Goal: Information Seeking & Learning: Find specific fact

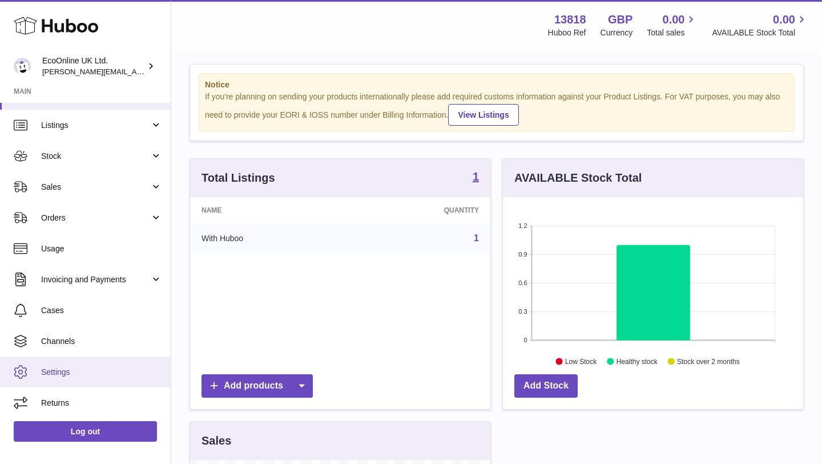
scroll to position [13, 0]
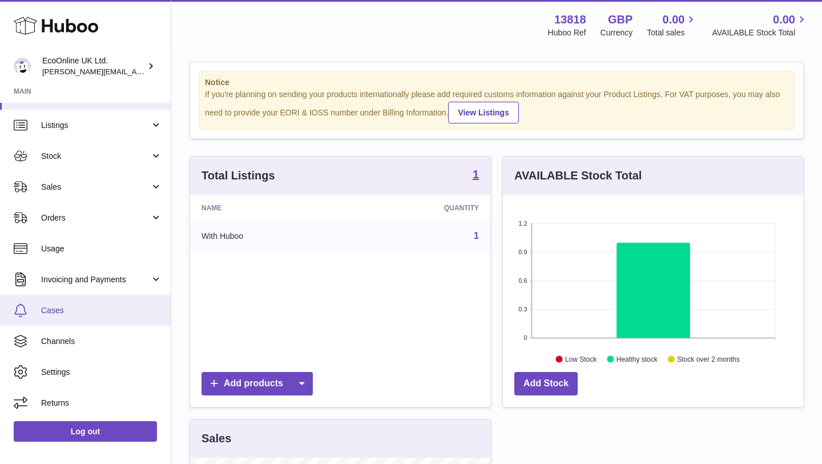
click at [95, 308] on span "Cases" at bounding box center [101, 310] width 121 height 11
click at [108, 315] on span "Cases" at bounding box center [101, 310] width 121 height 11
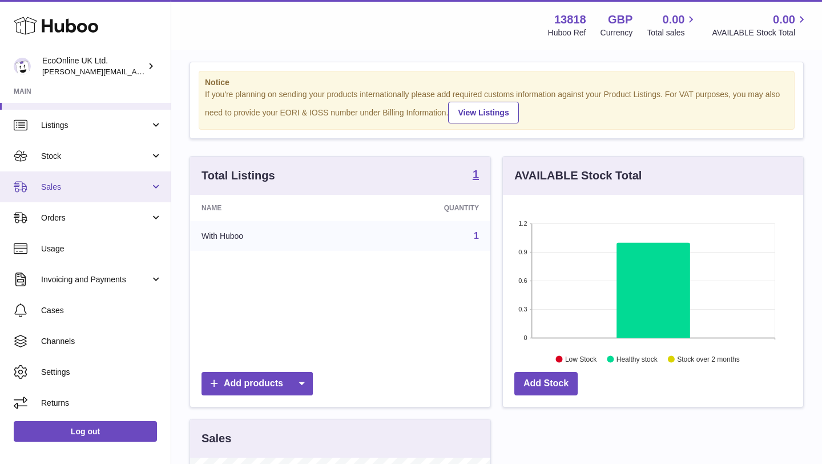
click at [97, 195] on link "Sales" at bounding box center [85, 186] width 171 height 31
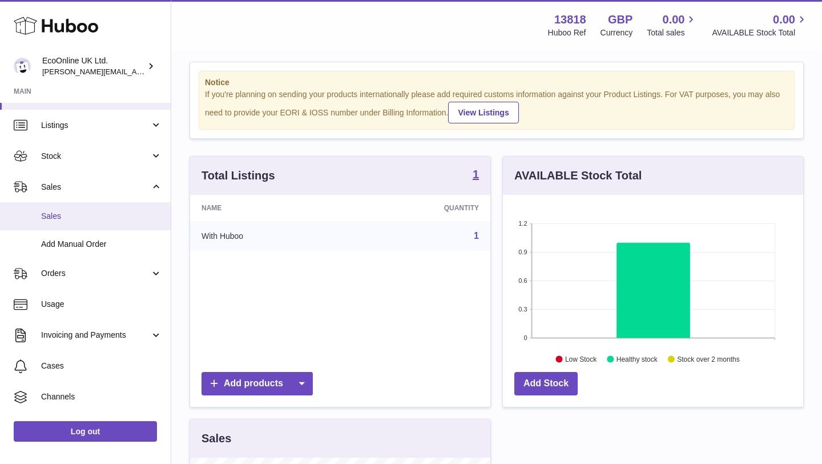
click at [95, 210] on link "Sales" at bounding box center [85, 216] width 171 height 28
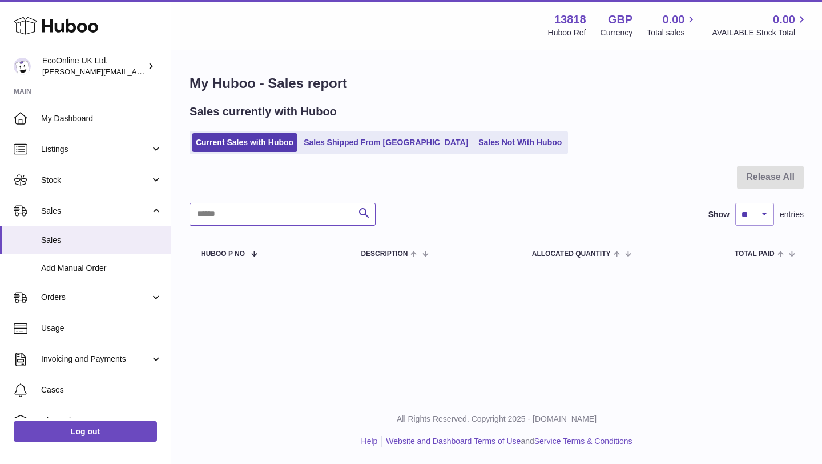
click at [289, 214] on input "text" at bounding box center [283, 214] width 186 height 23
click at [70, 309] on link "Orders" at bounding box center [85, 297] width 171 height 31
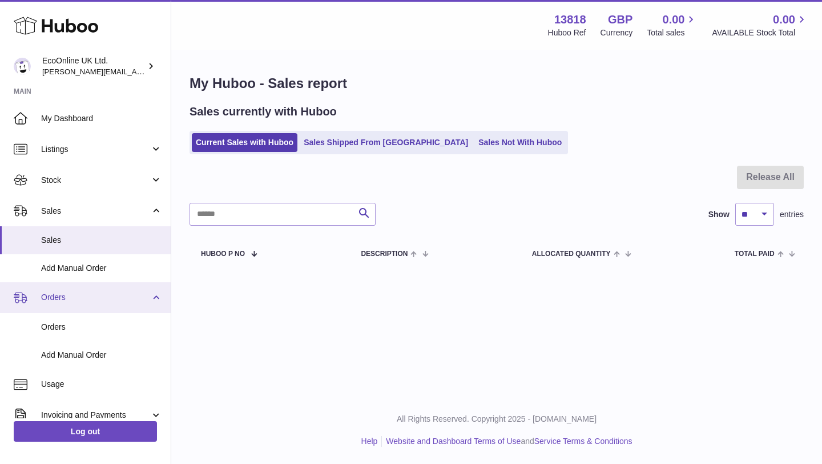
click at [99, 289] on link "Orders" at bounding box center [85, 297] width 171 height 31
click at [100, 289] on link "Orders" at bounding box center [85, 297] width 171 height 31
click at [241, 215] on input "text" at bounding box center [283, 214] width 186 height 23
type input "********"
click at [252, 211] on input "********" at bounding box center [283, 214] width 186 height 23
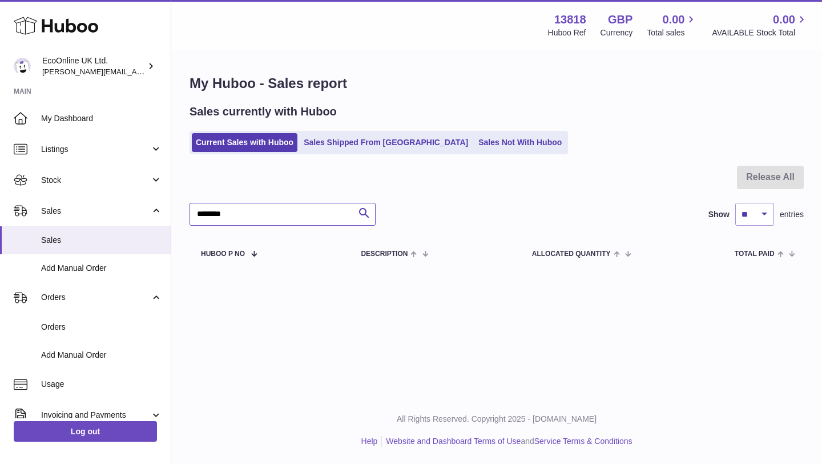
click at [252, 211] on input "********" at bounding box center [283, 214] width 186 height 23
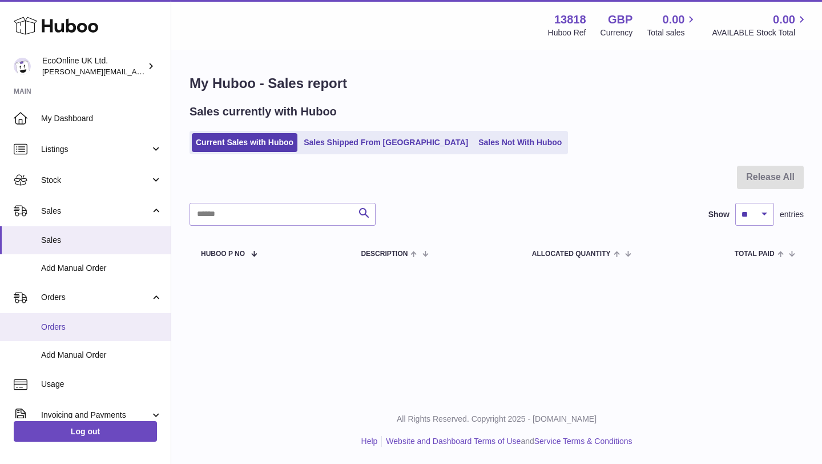
click at [78, 329] on span "Orders" at bounding box center [101, 326] width 121 height 11
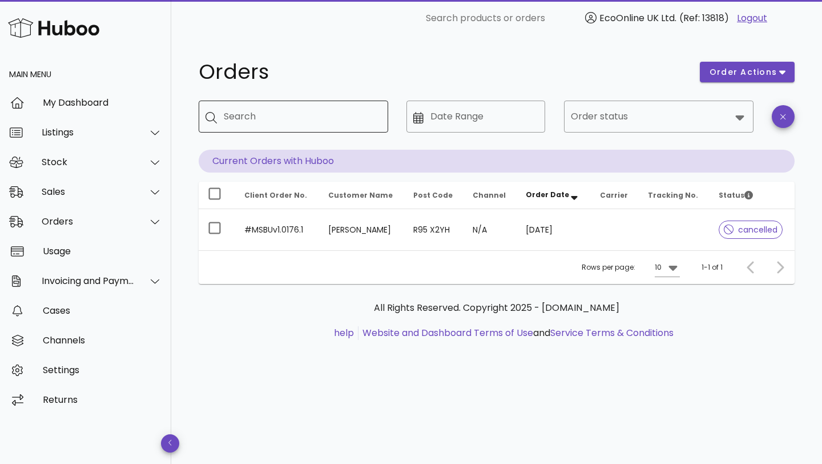
click at [264, 120] on input "Search" at bounding box center [301, 116] width 155 height 18
paste input "********"
type input "********"
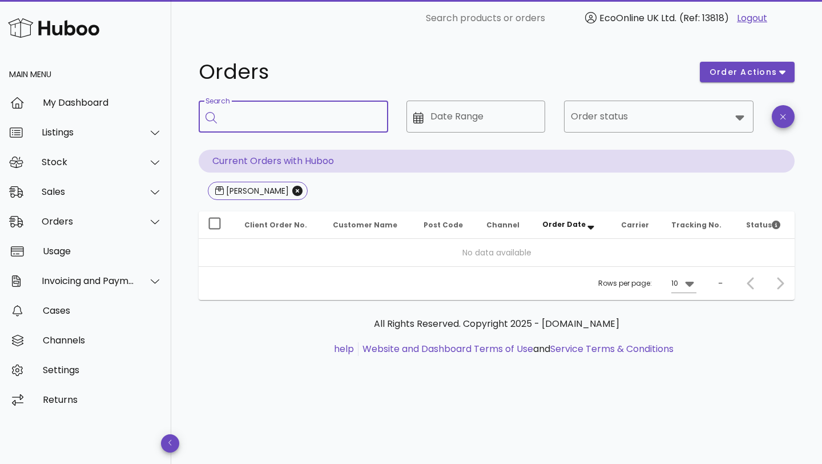
click at [268, 120] on input "Search" at bounding box center [301, 116] width 155 height 18
click at [87, 196] on div "Sales" at bounding box center [88, 191] width 93 height 11
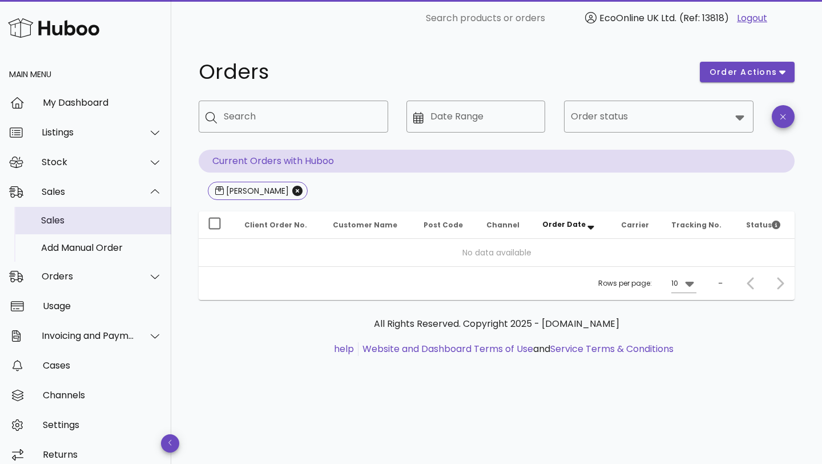
click at [89, 218] on div "Sales" at bounding box center [101, 220] width 121 height 11
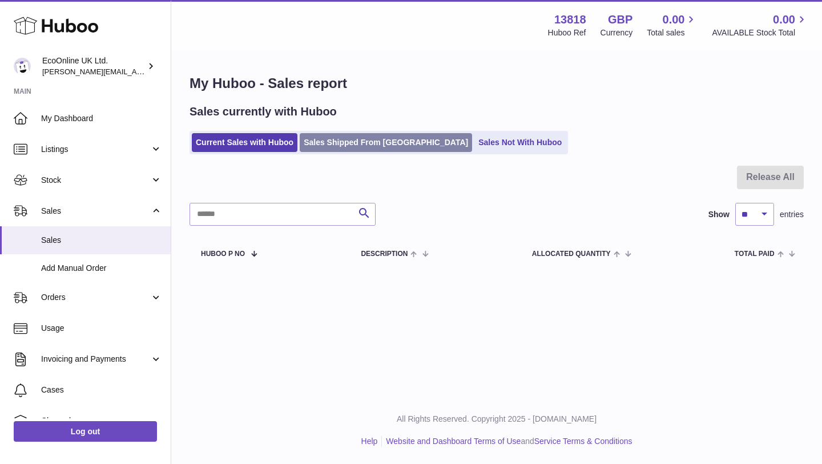
click at [348, 140] on link "Sales Shipped From [GEOGRAPHIC_DATA]" at bounding box center [386, 142] width 172 height 19
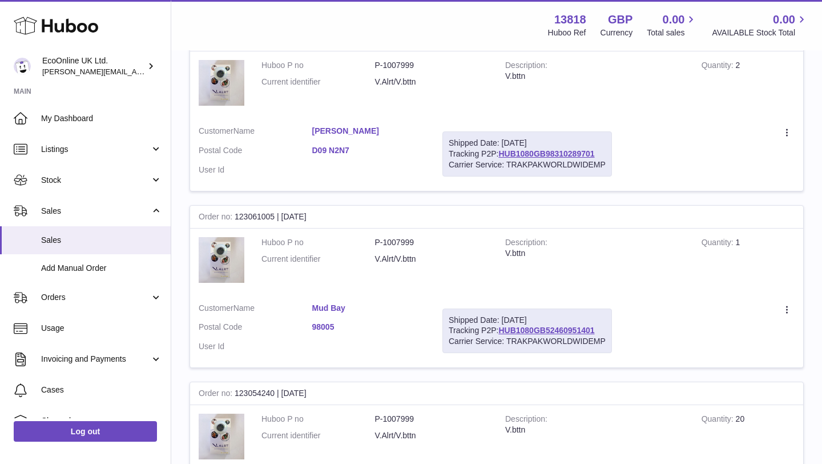
scroll to position [100, 0]
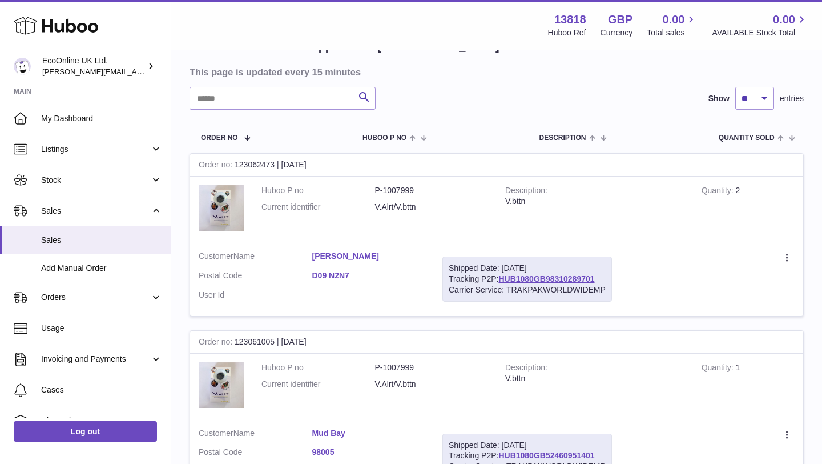
click at [255, 88] on input "text" at bounding box center [283, 98] width 186 height 23
paste input "********"
type input "********"
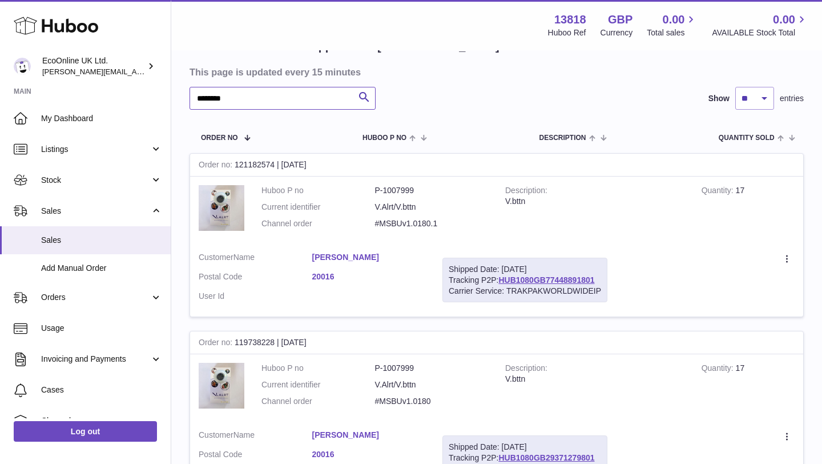
scroll to position [112, 0]
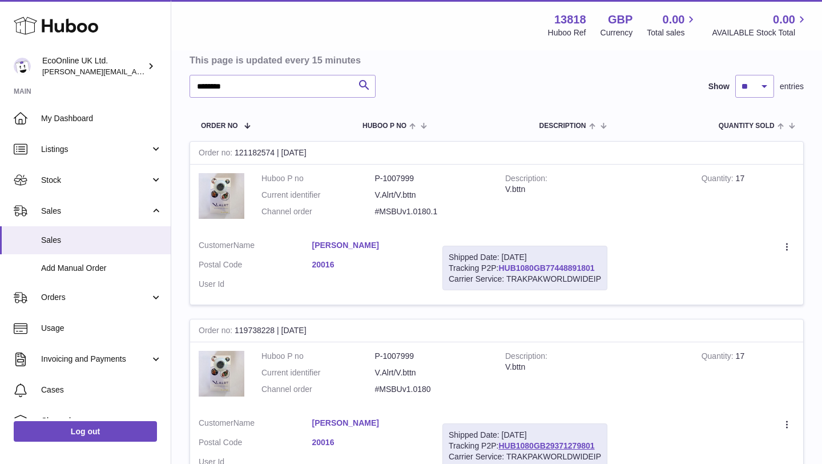
click at [507, 263] on link "HUB1080GB77448891801" at bounding box center [546, 267] width 96 height 9
click at [514, 442] on link "HUB1080GB29371279801" at bounding box center [546, 445] width 96 height 9
click at [526, 268] on link "HUB1080GB77448891801" at bounding box center [546, 267] width 96 height 9
click at [363, 242] on link "[PERSON_NAME]" at bounding box center [369, 245] width 114 height 11
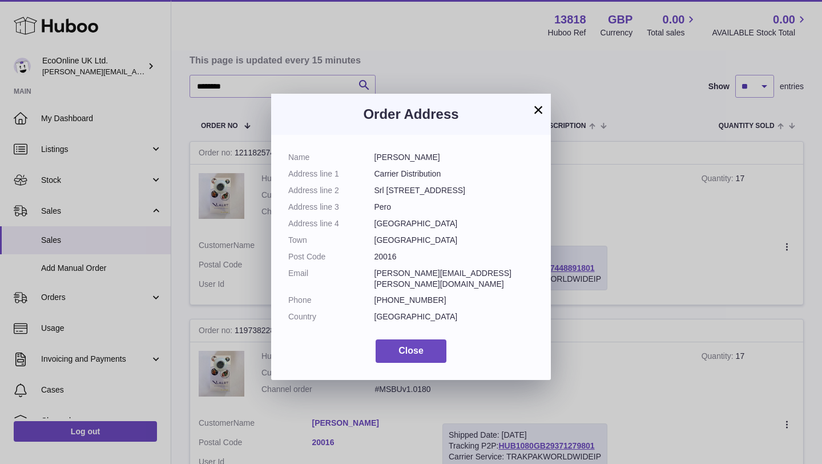
click at [384, 252] on dd "20016" at bounding box center [455, 256] width 160 height 11
copy dd "20016"
click at [540, 111] on button "×" at bounding box center [539, 110] width 14 height 14
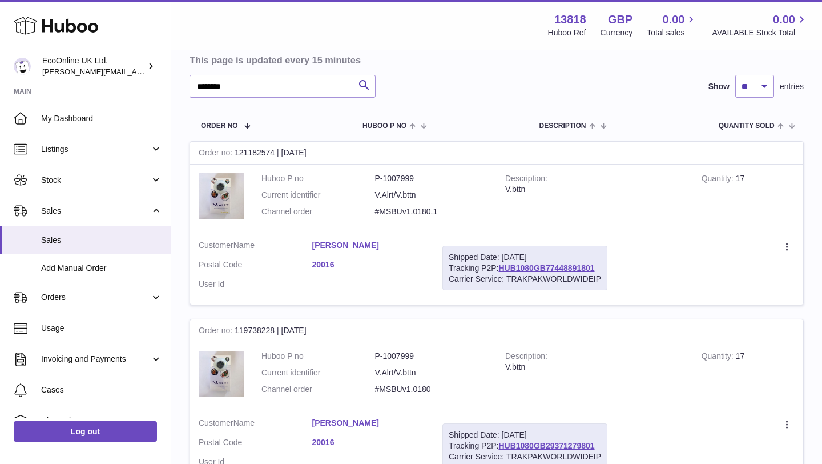
click at [357, 245] on link "[PERSON_NAME]" at bounding box center [369, 245] width 114 height 11
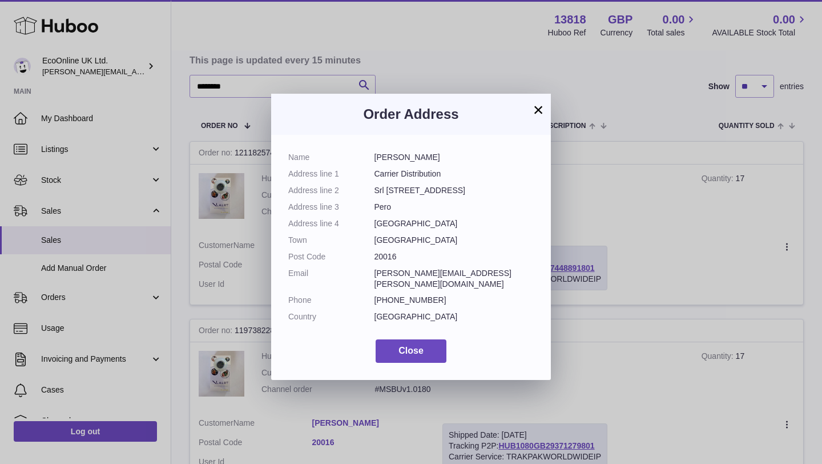
click at [357, 246] on dl "Name [PERSON_NAME] Address line 1 Carrier Distribution Address line [GEOGRAPHIC…" at bounding box center [411, 240] width 246 height 176
click at [619, 251] on div "× Order Address Name [PERSON_NAME] Address line 1 Carrier Distribution Address …" at bounding box center [411, 232] width 822 height 464
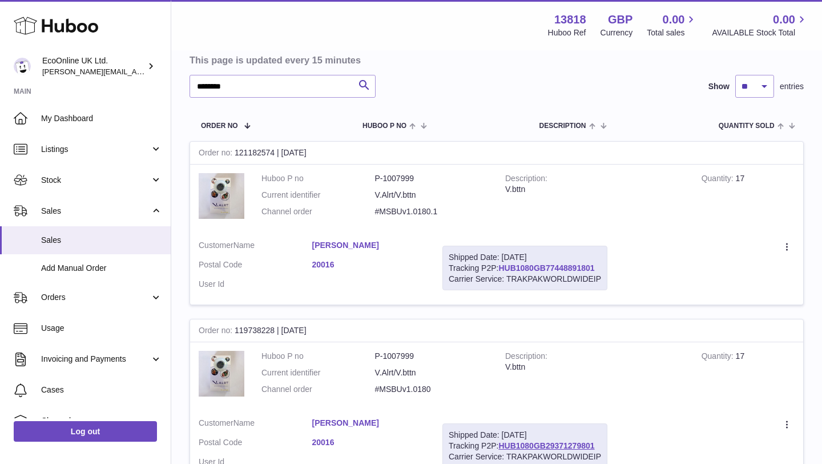
click at [587, 264] on link "HUB1080GB77448891801" at bounding box center [546, 267] width 96 height 9
